Goal: Information Seeking & Learning: Learn about a topic

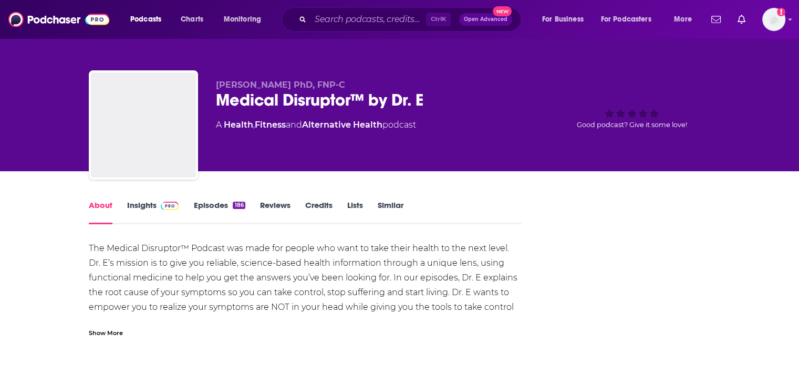
click at [149, 202] on link "Insights" at bounding box center [153, 212] width 52 height 24
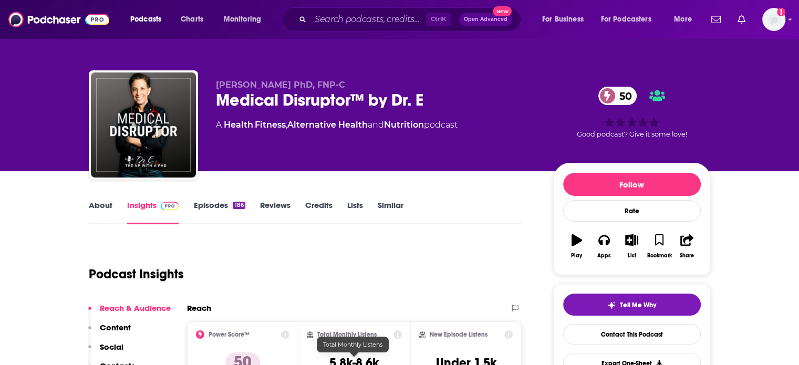
scroll to position [187, 0]
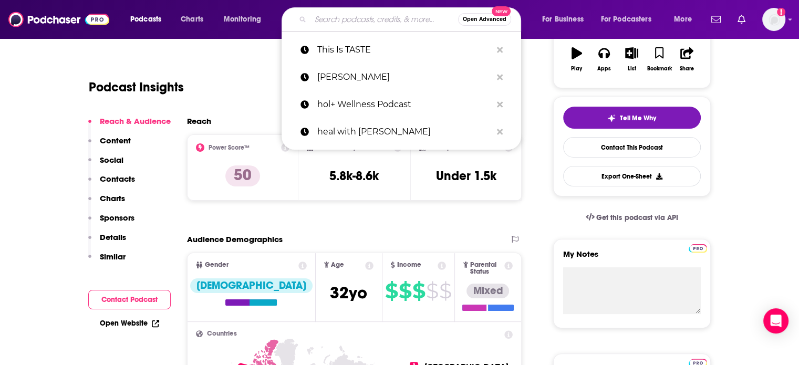
click at [358, 19] on input "Search podcasts, credits, & more..." at bounding box center [384, 19] width 148 height 17
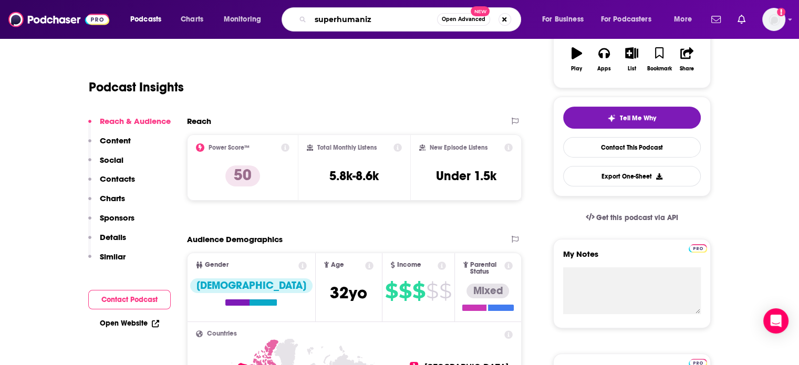
type input "superhumanize"
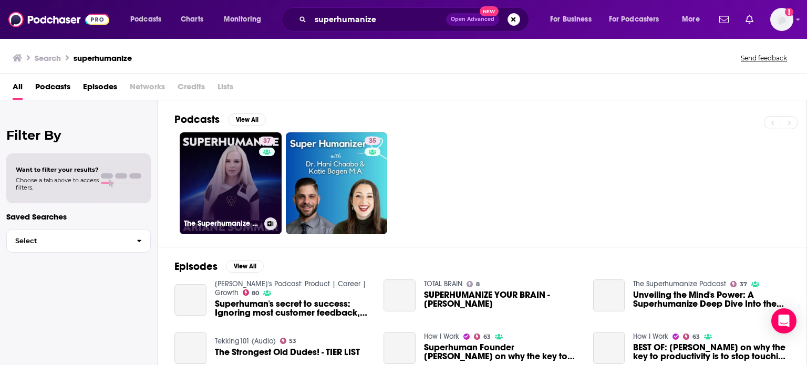
click at [237, 163] on link "37 The Superhumanize Podcast" at bounding box center [231, 183] width 102 height 102
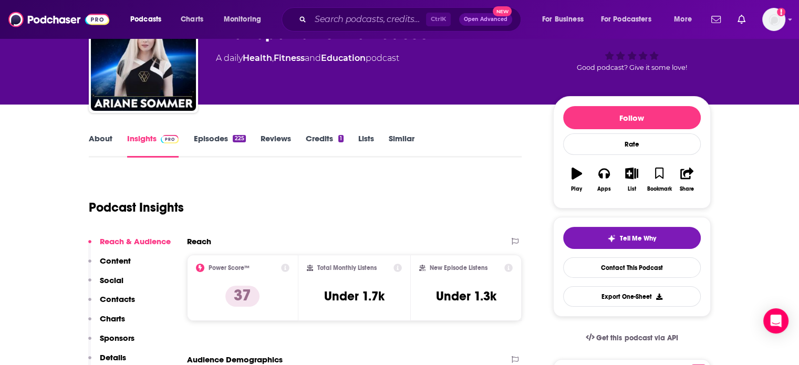
scroll to position [67, 0]
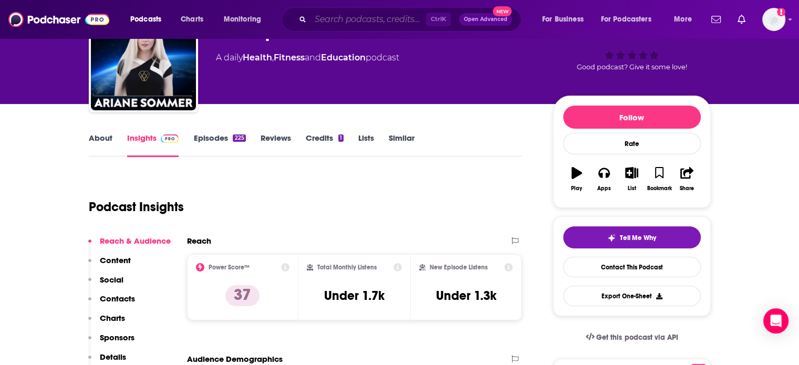
click at [365, 17] on input "Search podcasts, credits, & more..." at bounding box center [368, 19] width 116 height 17
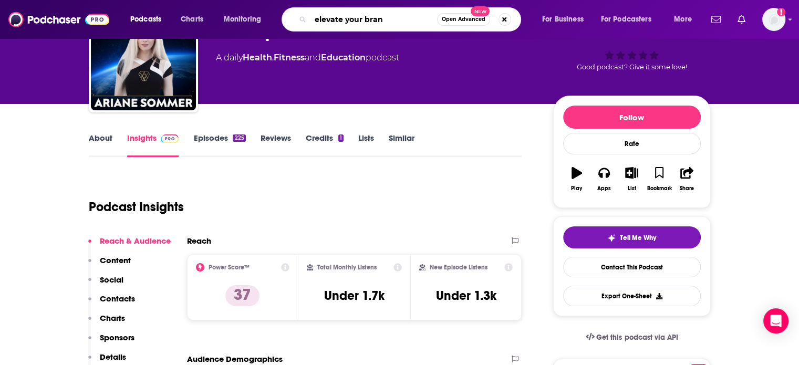
type input "elevate your brand"
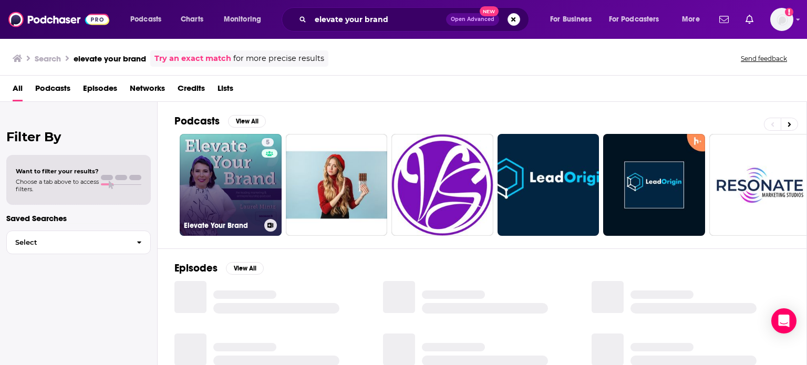
click at [227, 159] on link "5 Elevate Your Brand" at bounding box center [231, 185] width 102 height 102
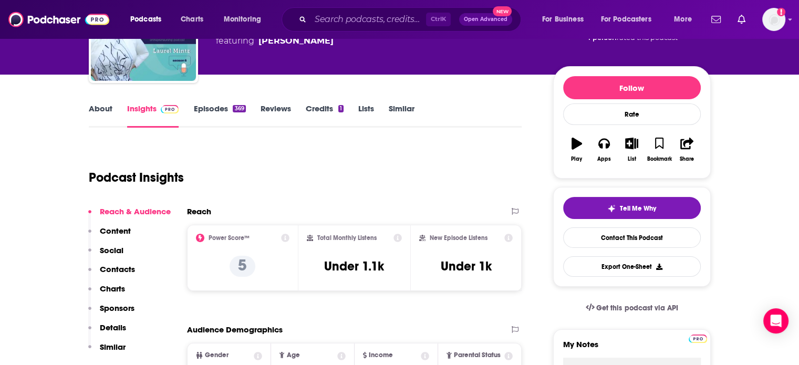
scroll to position [98, 0]
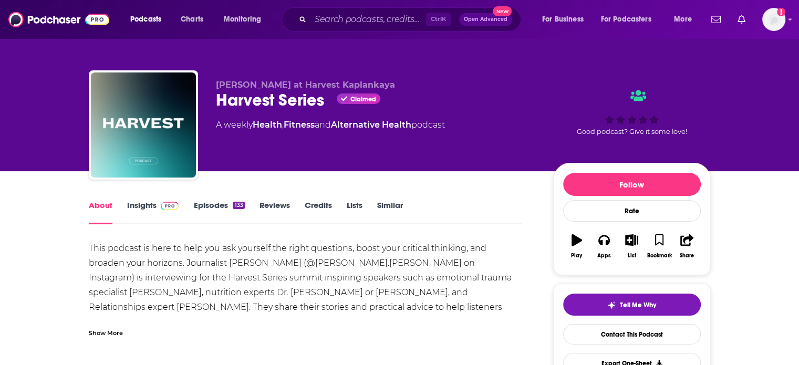
click at [144, 202] on link "Insights" at bounding box center [153, 212] width 52 height 24
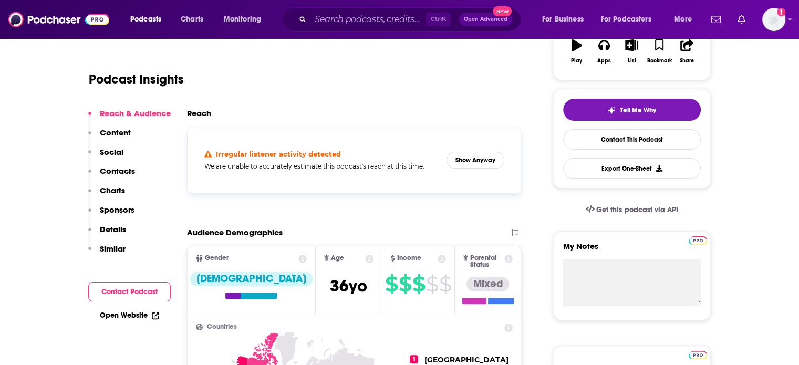
scroll to position [195, 0]
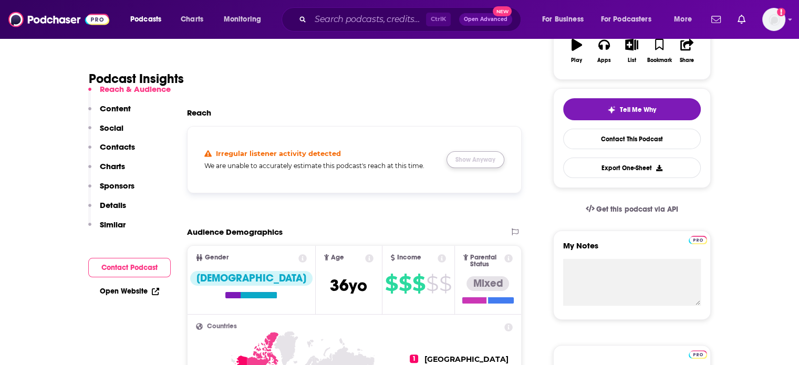
click at [473, 163] on button "Show Anyway" at bounding box center [476, 159] width 58 height 17
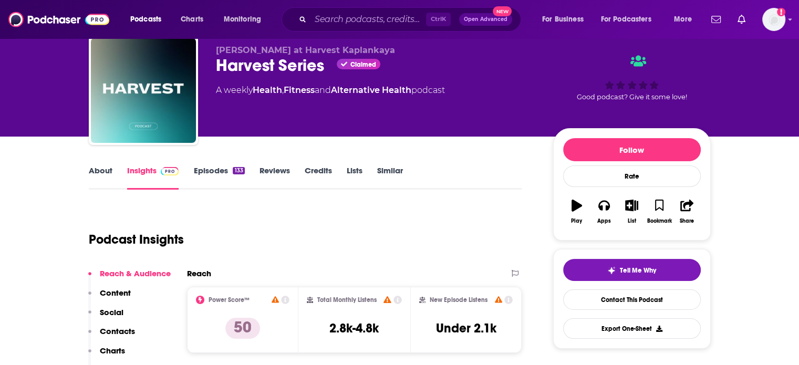
scroll to position [25, 0]
